Goal: Find specific page/section: Find specific page/section

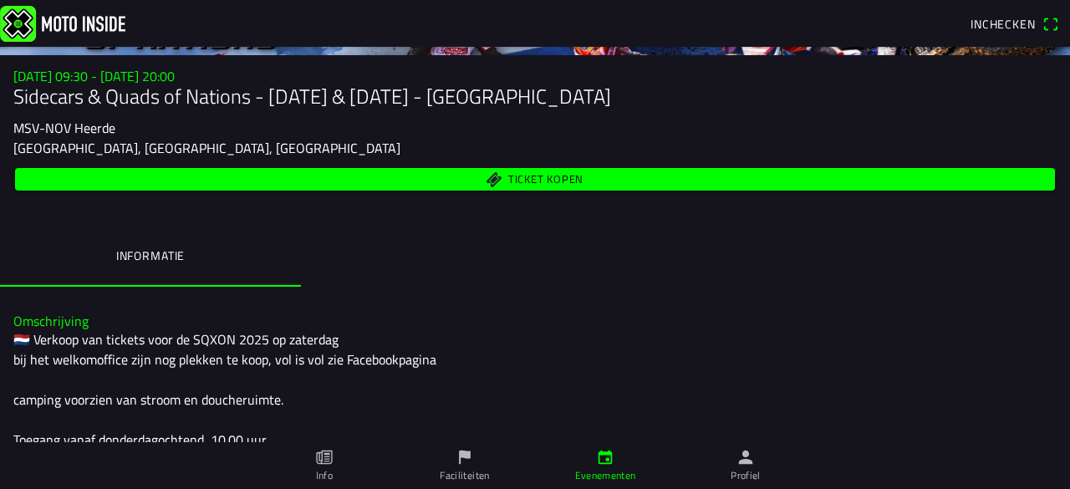
scroll to position [167, 0]
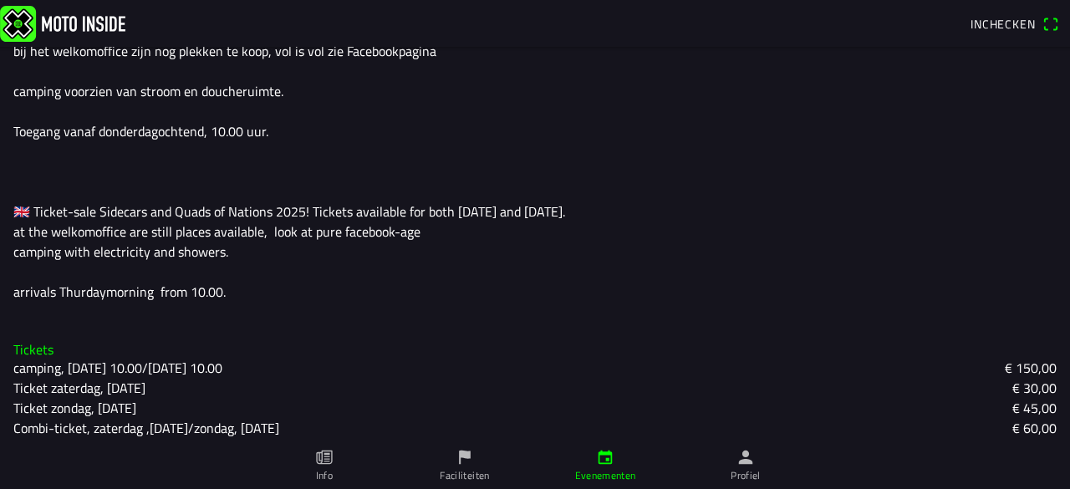
scroll to position [502, 0]
